Goal: Complete application form

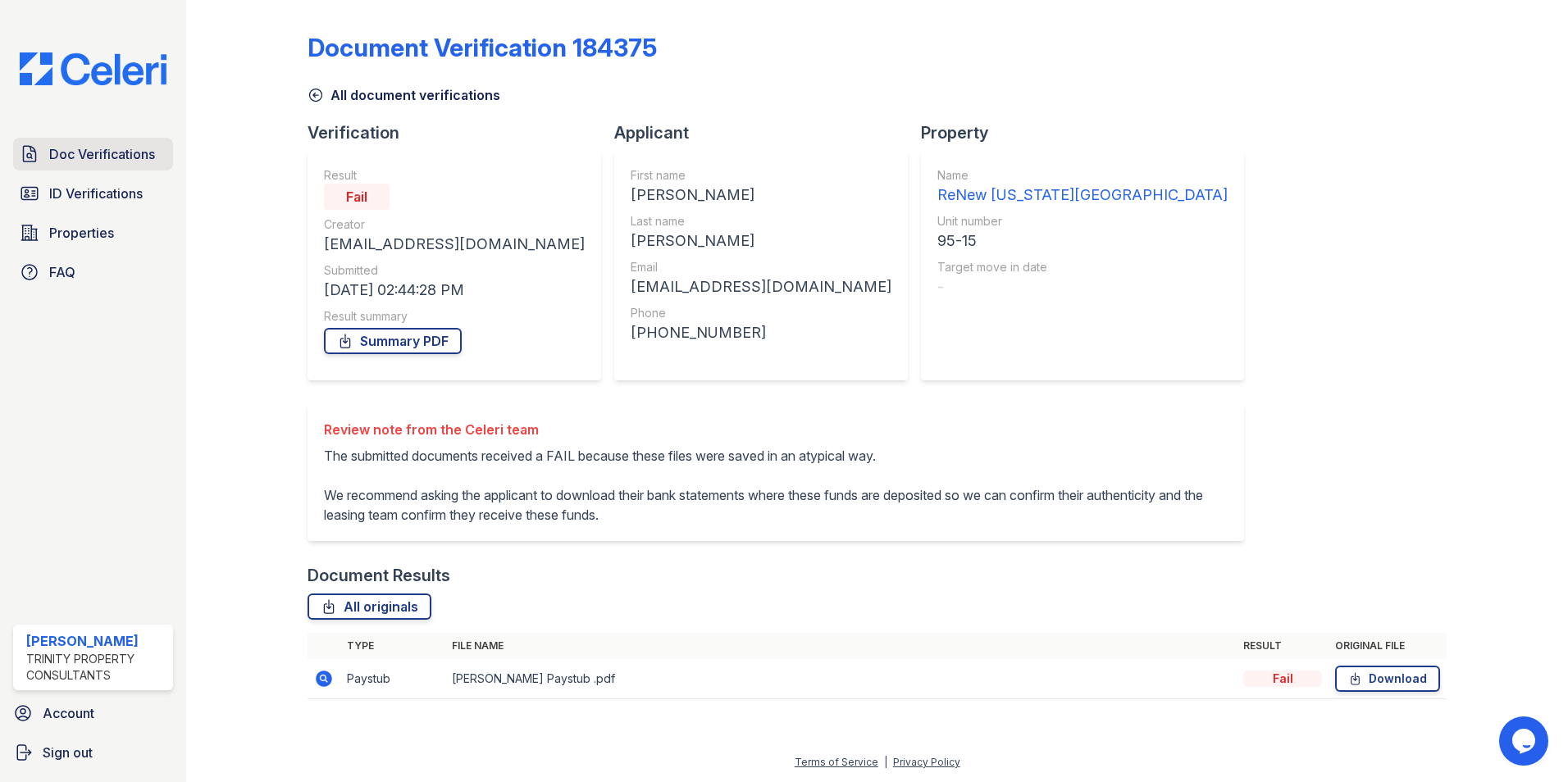
click at [85, 161] on span "Doc Verifications" at bounding box center [103, 154] width 106 height 20
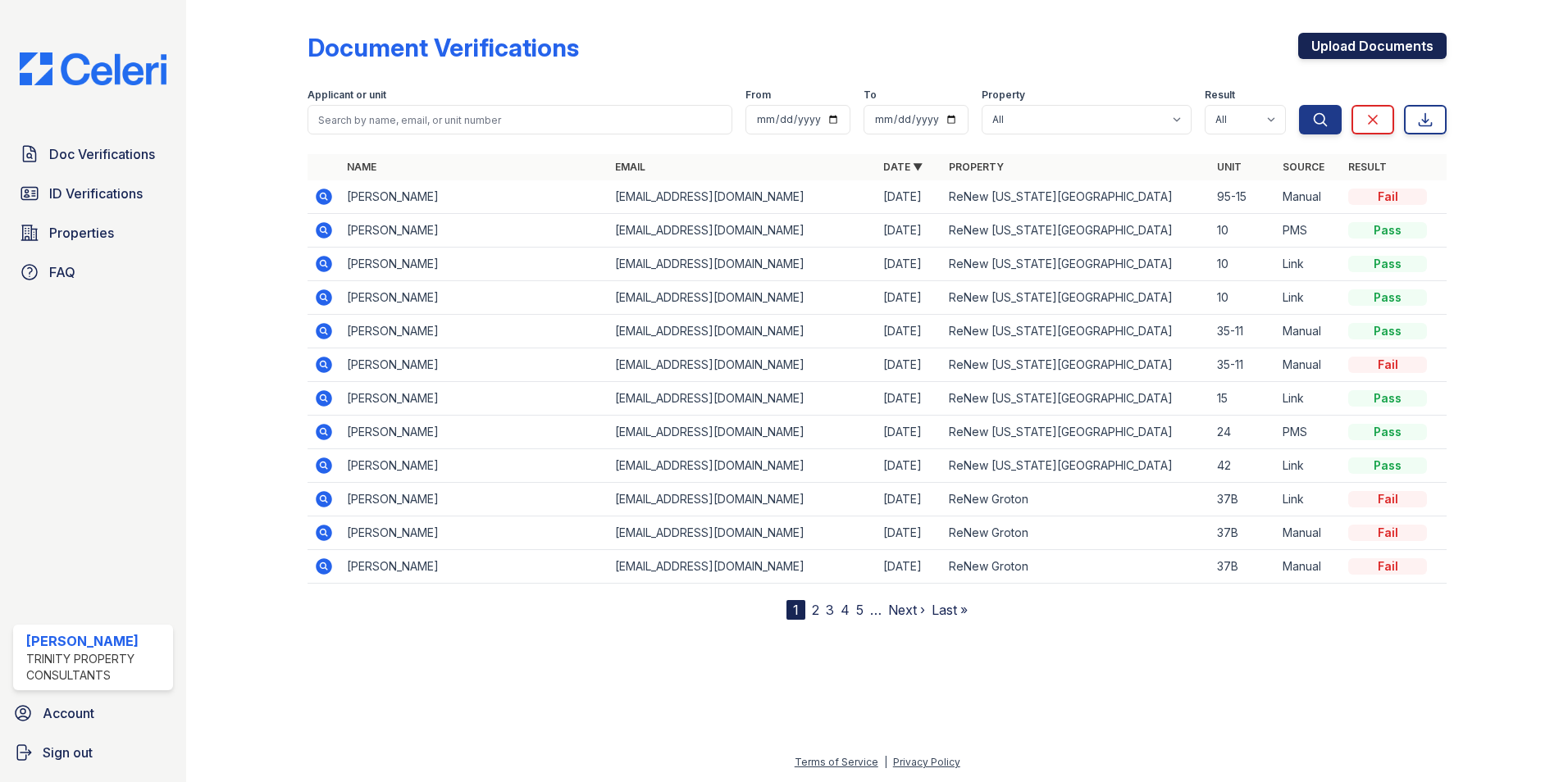
click at [1333, 44] on link "Upload Documents" at bounding box center [1372, 45] width 149 height 26
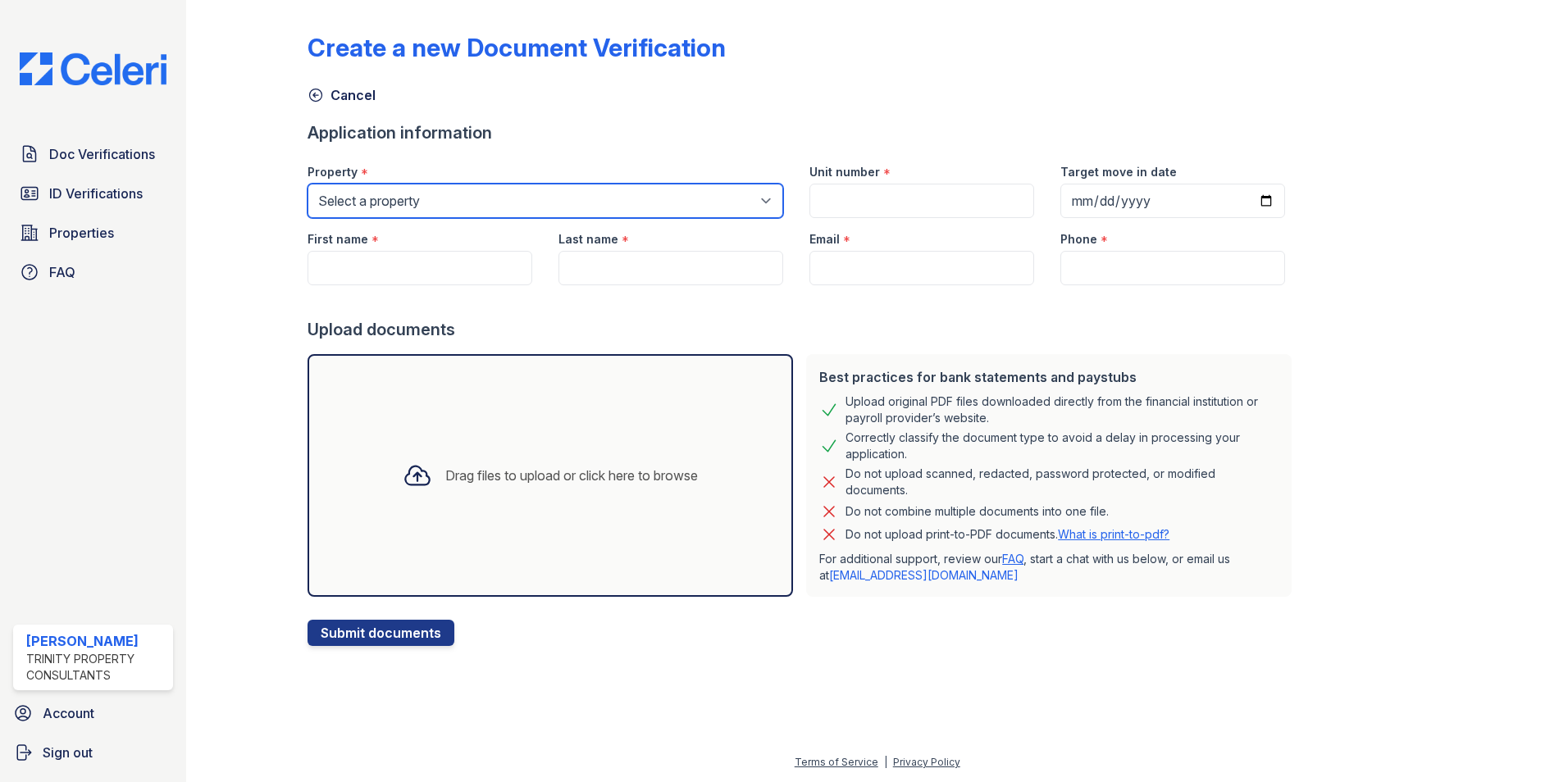
click at [632, 193] on select "Select a property ReNew Groton ReNew [US_STATE][GEOGRAPHIC_DATA]" at bounding box center [545, 201] width 475 height 34
select select "4802"
click at [308, 184] on select "Select a property ReNew Groton ReNew [US_STATE][GEOGRAPHIC_DATA]" at bounding box center [545, 201] width 475 height 34
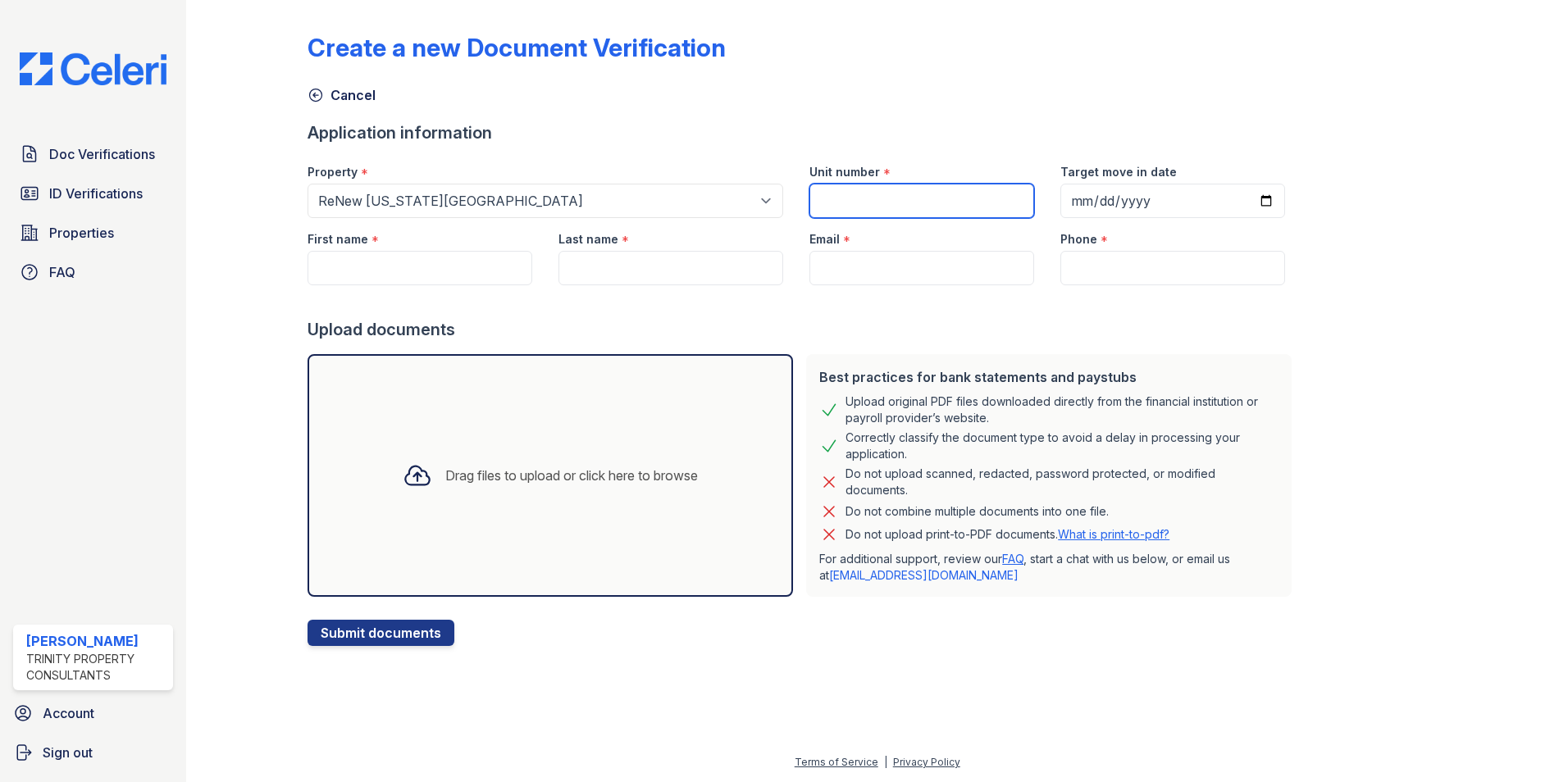
click at [837, 198] on input "Unit number" at bounding box center [922, 201] width 225 height 34
type input "95-15"
type input "[PERSON_NAME]"
type input "[EMAIL_ADDRESS][DOMAIN_NAME]"
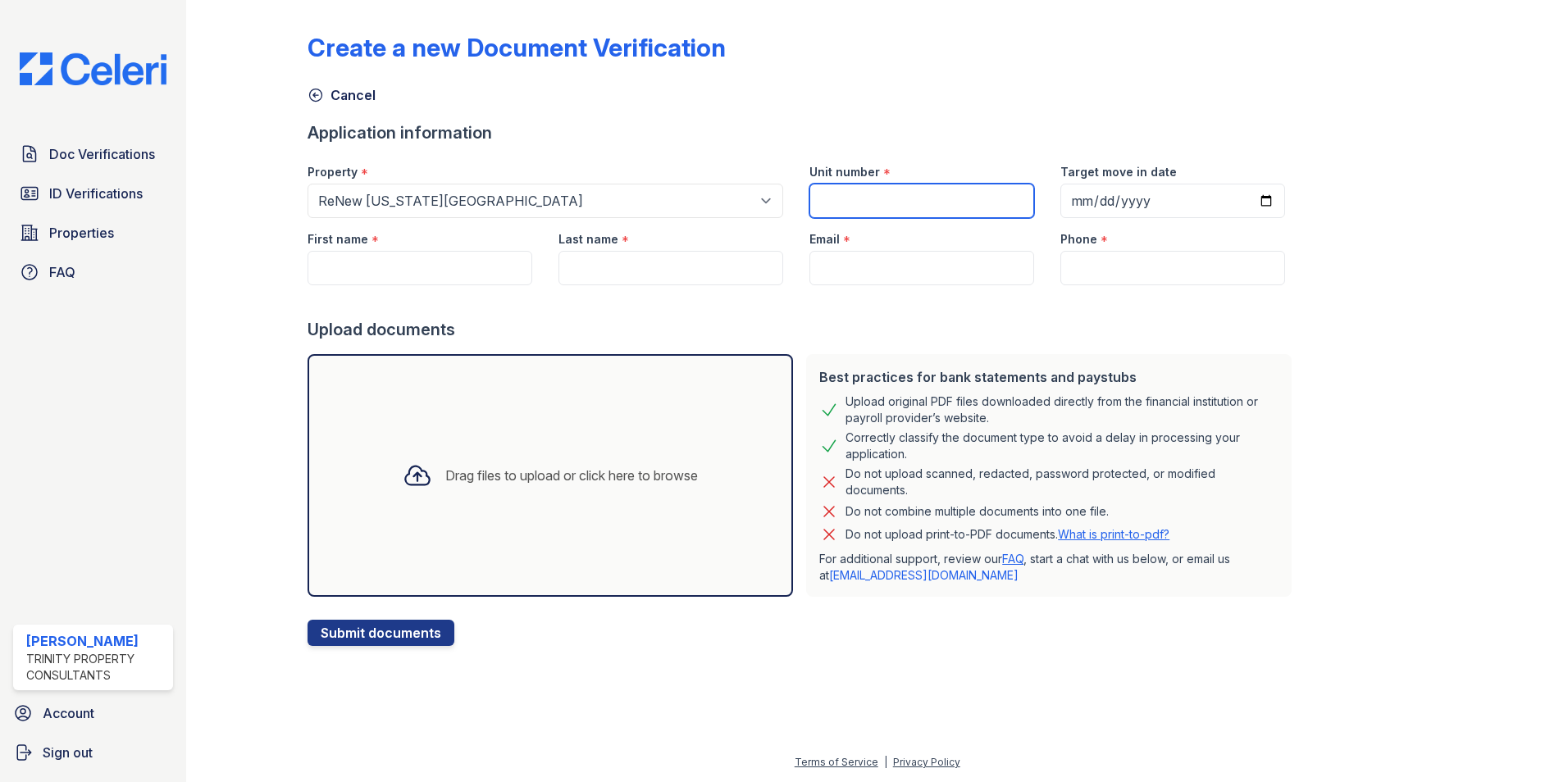
type input "[PHONE_NUMBER]"
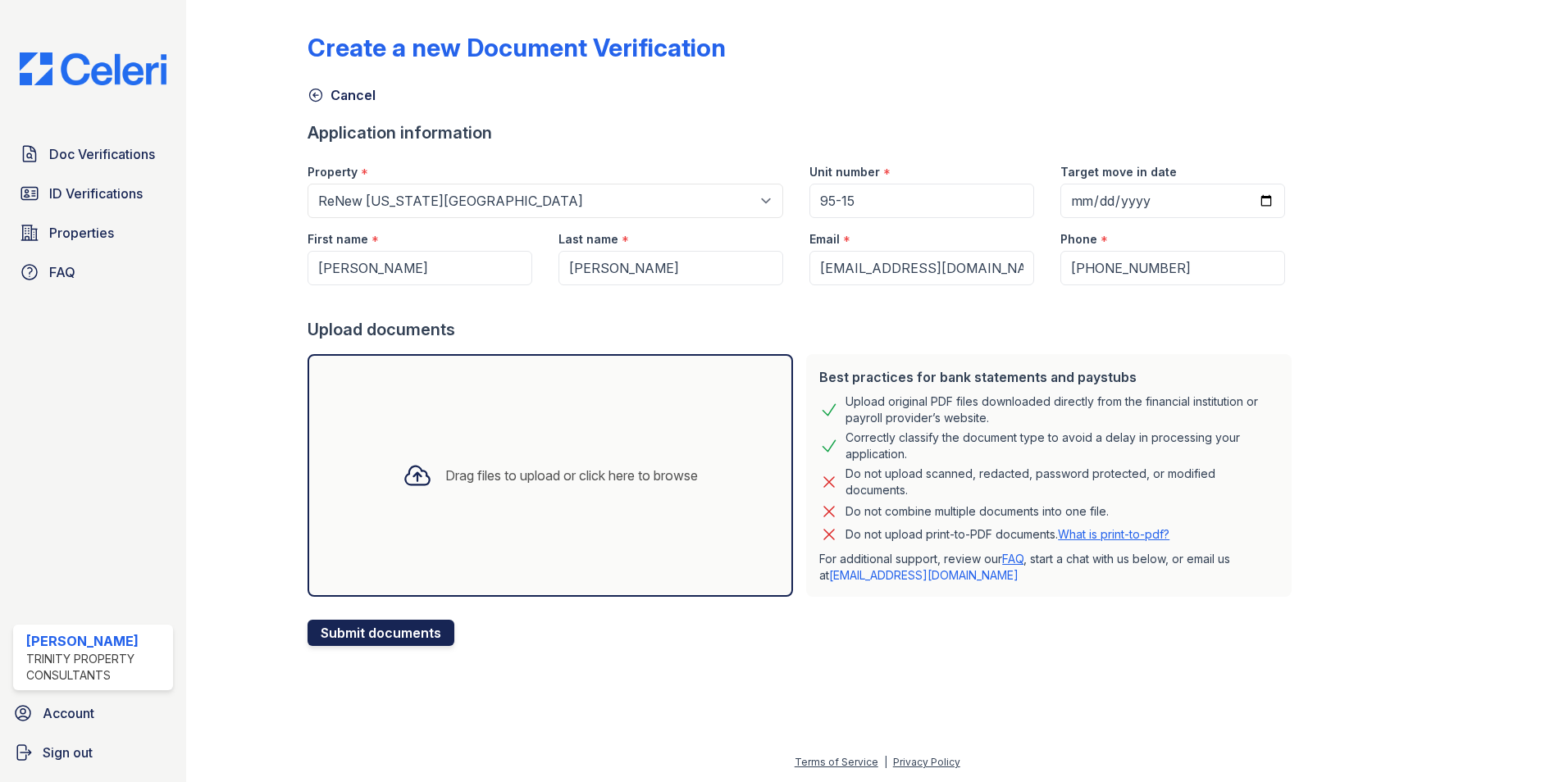
click at [399, 634] on button "Submit documents" at bounding box center [381, 633] width 147 height 26
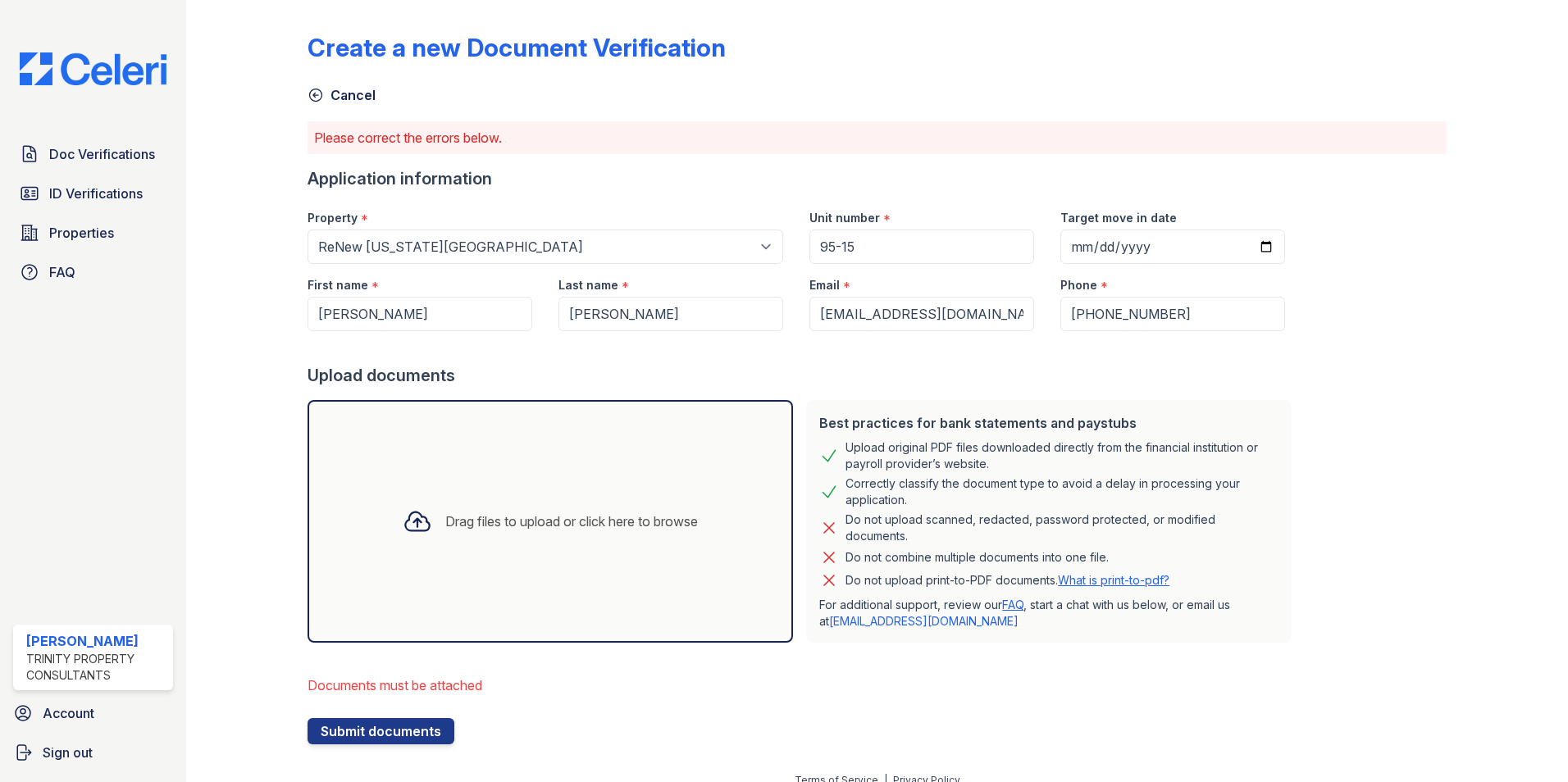
click at [465, 517] on div "Drag files to upload or click here to browse" at bounding box center [572, 522] width 253 height 20
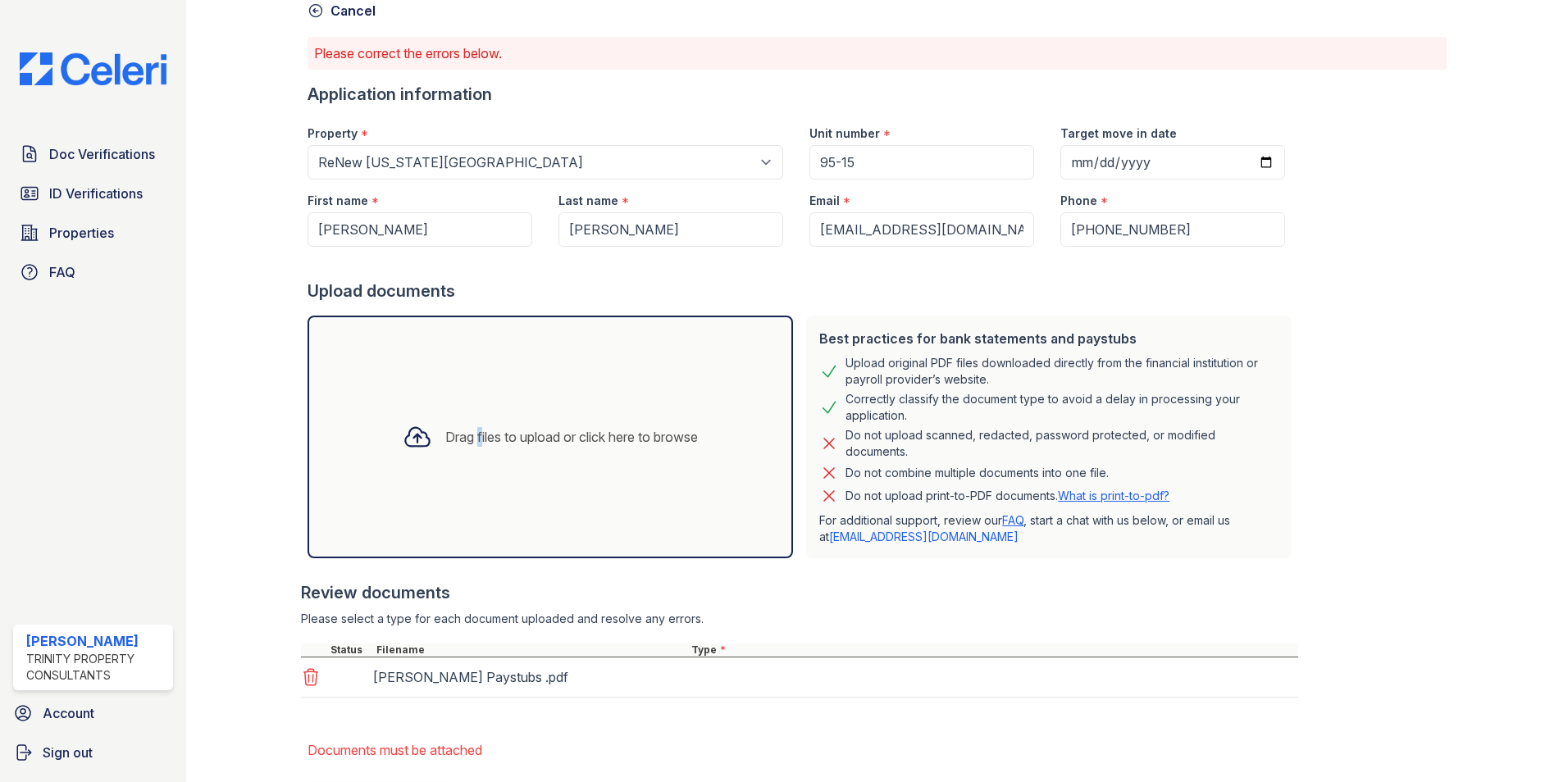
scroll to position [167, 0]
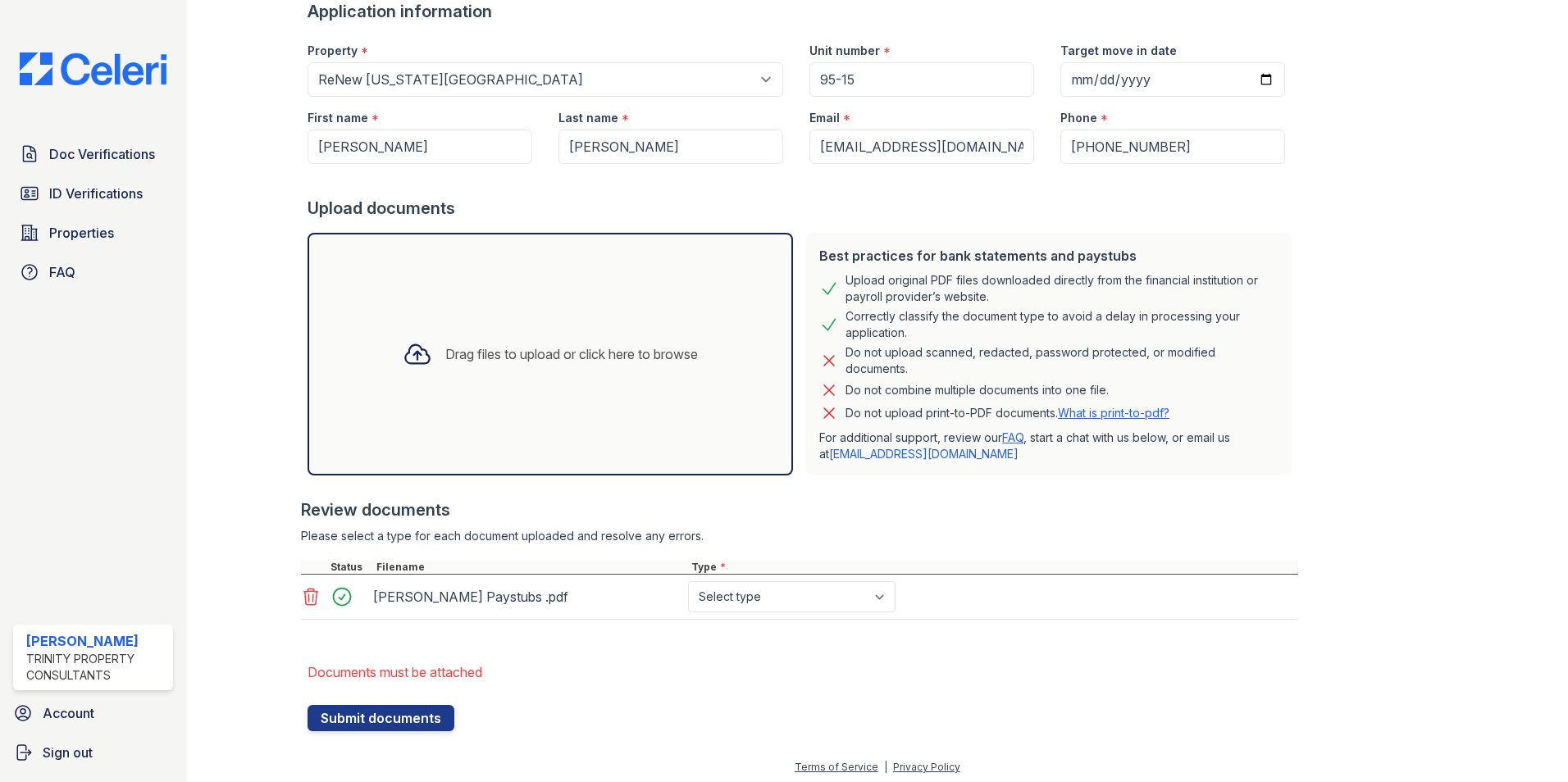
click at [990, 534] on div "Please select a type for each document uploaded and resolve any errors." at bounding box center [799, 536] width 997 height 16
click at [891, 590] on select "Select type Paystub Bank Statement Offer Letter Tax Documents Benefit Award Let…" at bounding box center [791, 597] width 208 height 31
select select "paystub"
click at [688, 581] on select "Select type Paystub Bank Statement Offer Letter Tax Documents Benefit Award Let…" at bounding box center [791, 597] width 208 height 31
click at [372, 727] on button "Submit documents" at bounding box center [381, 718] width 147 height 26
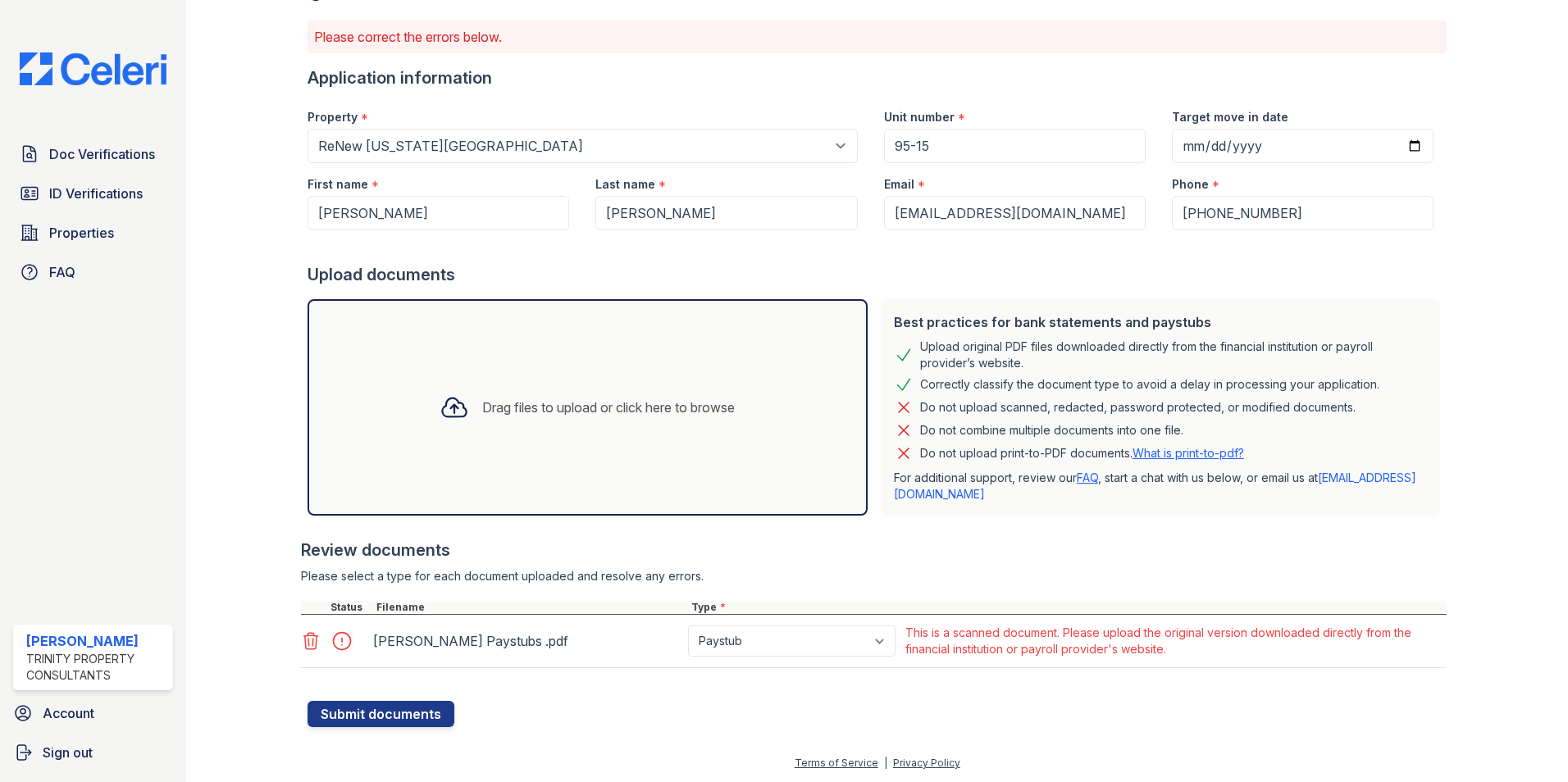
scroll to position [102, 0]
click at [854, 641] on select "Paystub Bank Statement Offer Letter Tax Documents Benefit Award Letter Investme…" at bounding box center [791, 640] width 208 height 31
select select "offer_letter"
click at [688, 625] on select "Paystub Bank Statement Offer Letter Tax Documents Benefit Award Letter Investme…" at bounding box center [791, 640] width 208 height 31
click at [629, 698] on div at bounding box center [878, 692] width 1140 height 16
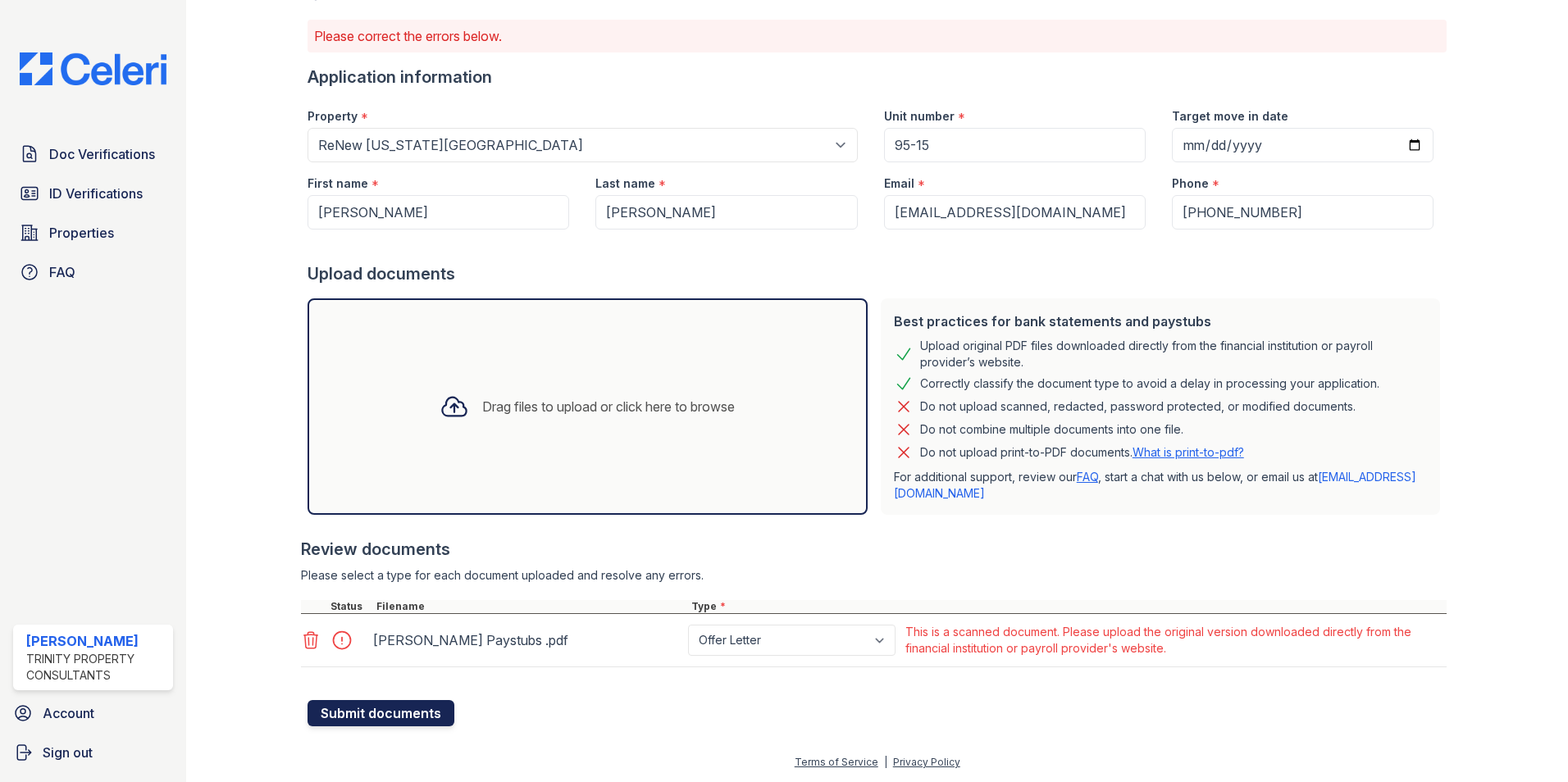
click at [426, 714] on button "Submit documents" at bounding box center [381, 713] width 147 height 26
